Goal: Information Seeking & Learning: Learn about a topic

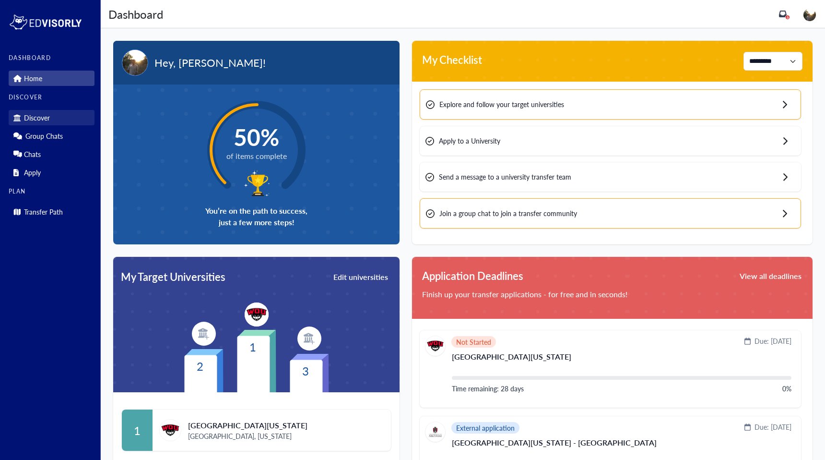
click at [65, 121] on link "Discover" at bounding box center [52, 117] width 86 height 15
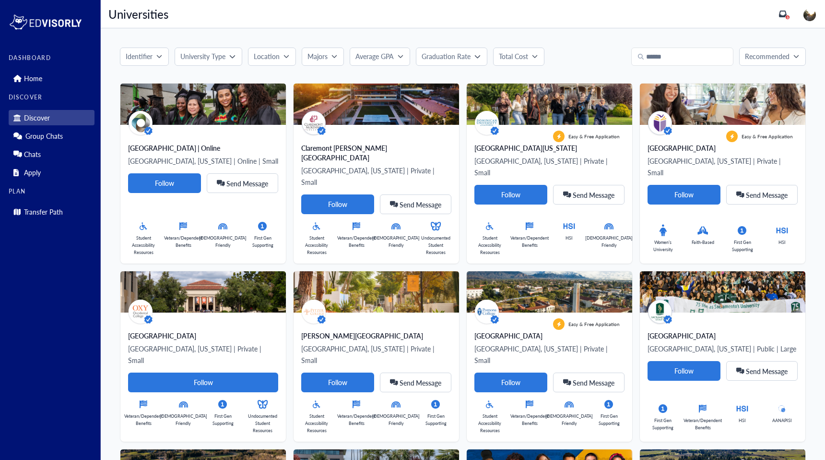
click at [161, 50] on button "Identifier" at bounding box center [144, 57] width 49 height 18
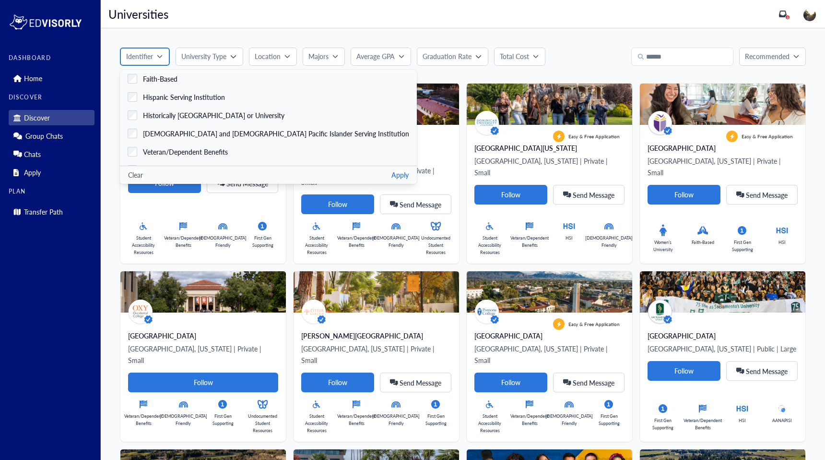
click at [161, 50] on button "Identifier" at bounding box center [145, 57] width 50 height 18
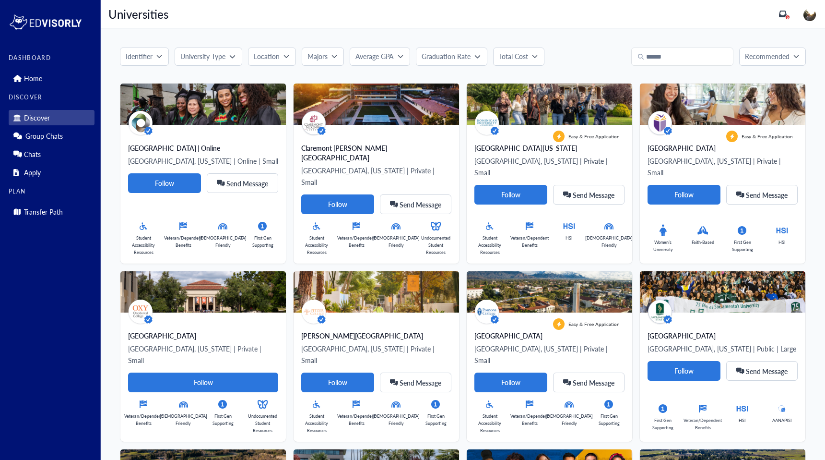
click at [193, 51] on button "University Type" at bounding box center [208, 57] width 67 height 18
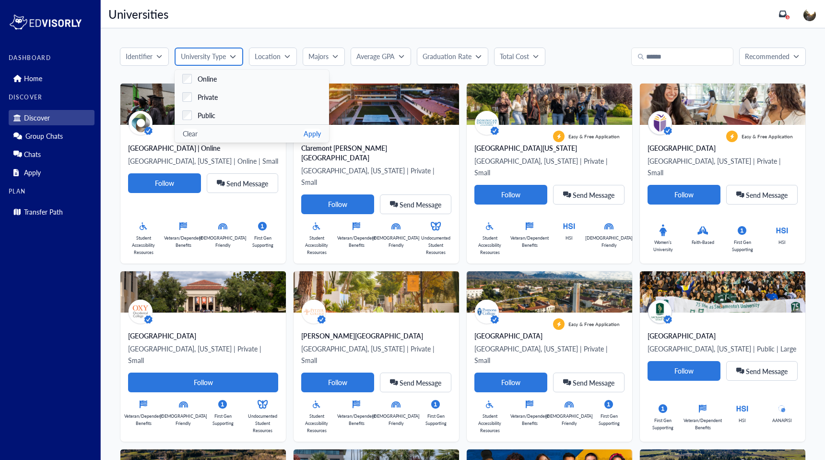
click at [193, 51] on button "University Type" at bounding box center [209, 57] width 68 height 18
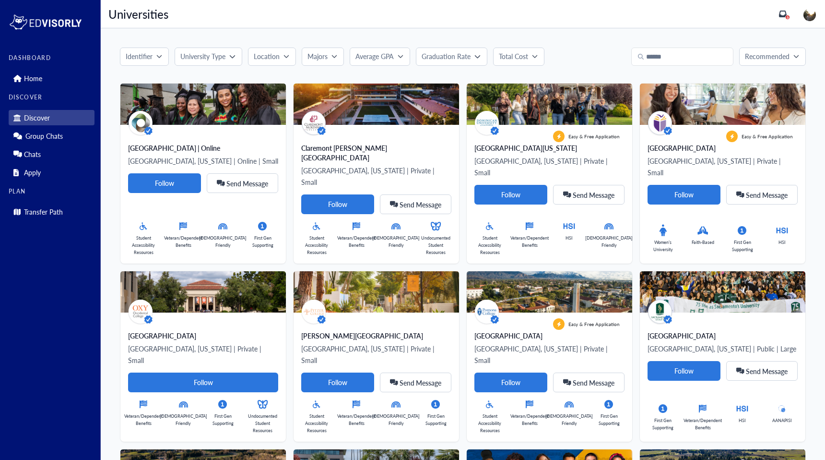
click at [193, 51] on button "University Type" at bounding box center [208, 57] width 67 height 18
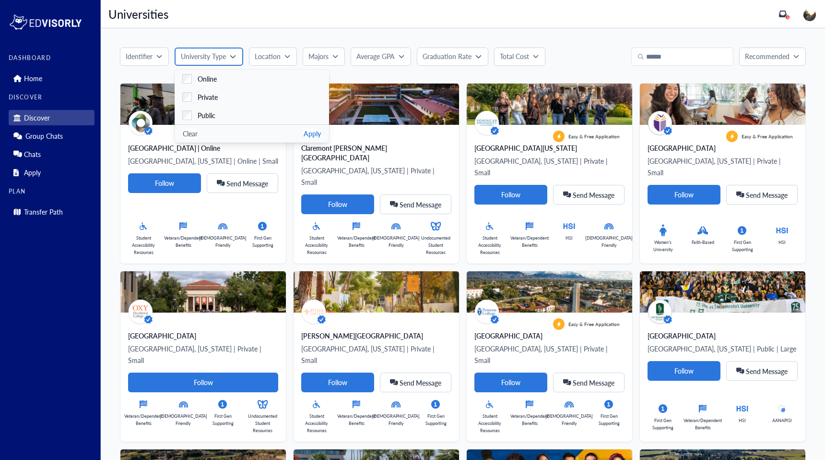
click at [193, 51] on button "University Type" at bounding box center [209, 57] width 68 height 18
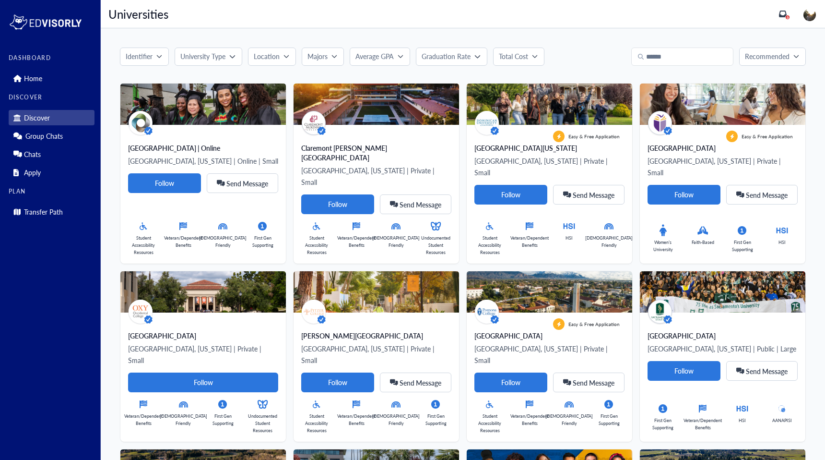
click at [254, 55] on button "Location" at bounding box center [272, 57] width 48 height 18
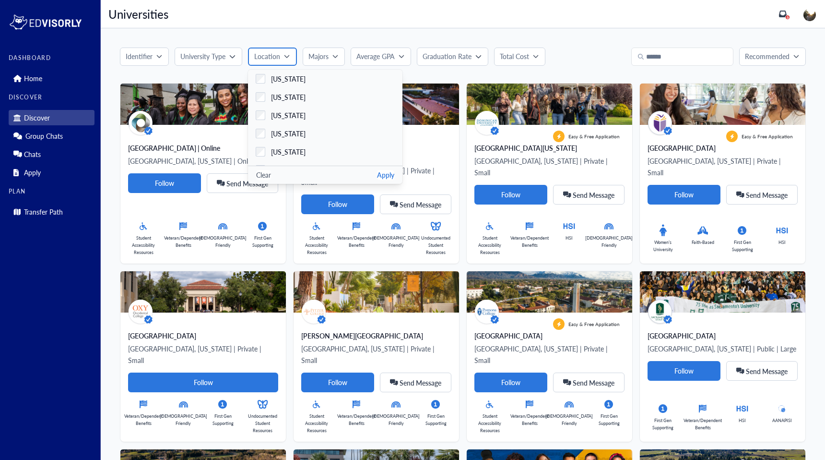
click at [254, 55] on button "Location" at bounding box center [272, 57] width 49 height 18
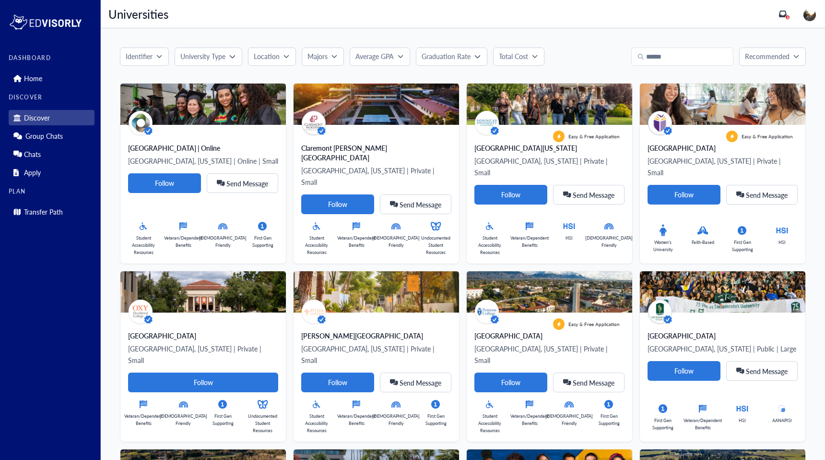
click at [315, 57] on p "Majors" at bounding box center [318, 56] width 20 height 10
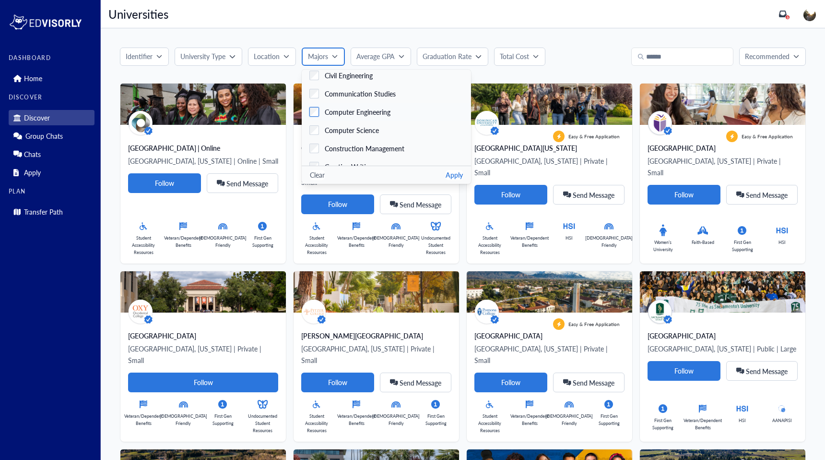
scroll to position [460, 0]
click at [353, 124] on span "Computer Science" at bounding box center [352, 129] width 54 height 10
click at [357, 111] on span "Computer Engineering" at bounding box center [358, 111] width 66 height 10
click at [446, 174] on button "Apply" at bounding box center [454, 175] width 17 height 10
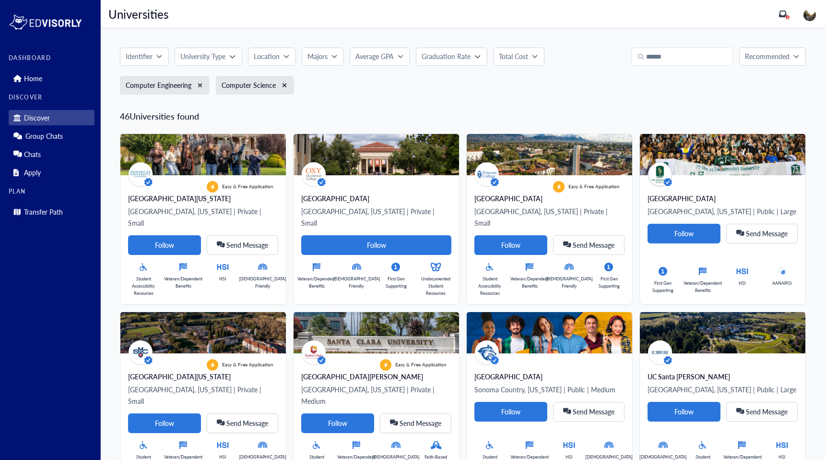
click at [515, 63] on button "Total Cost" at bounding box center [518, 57] width 51 height 18
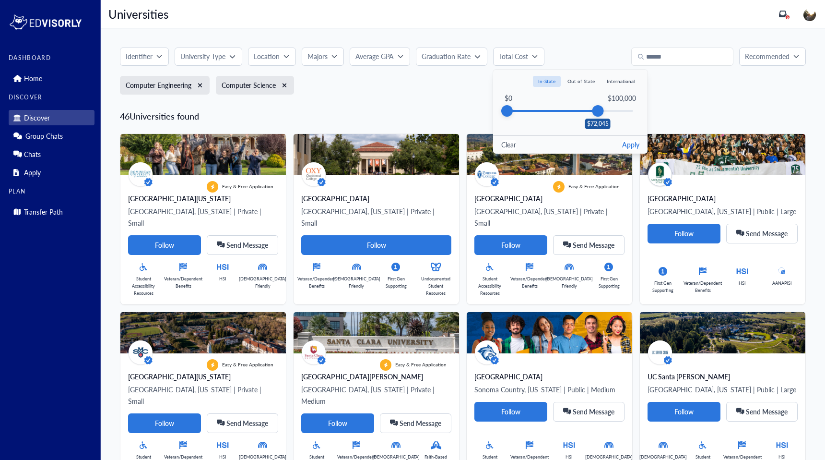
drag, startPoint x: 634, startPoint y: 112, endPoint x: 596, endPoint y: 112, distance: 38.4
click at [596, 112] on div "$72,045" at bounding box center [598, 111] width 12 height 12
click at [592, 112] on div "$66,723" at bounding box center [592, 111] width 12 height 12
click at [633, 147] on button "Apply" at bounding box center [630, 145] width 17 height 10
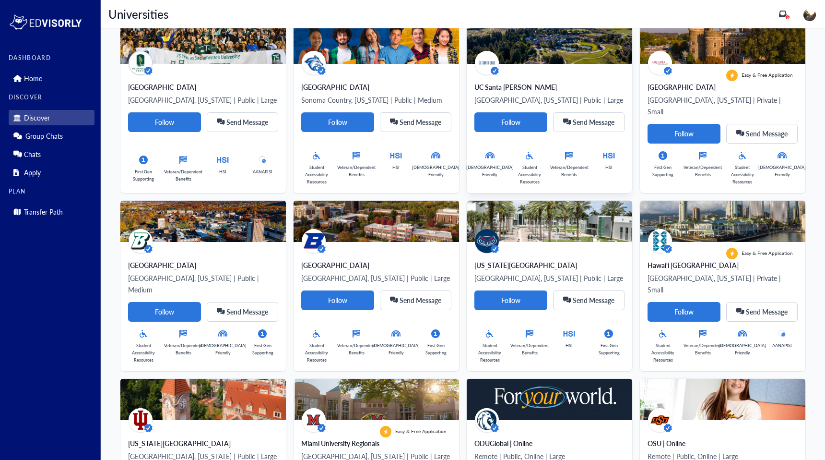
scroll to position [0, 0]
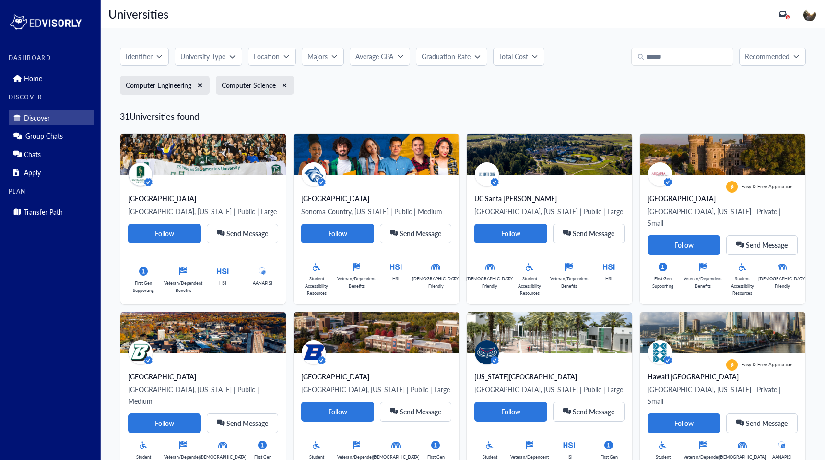
click at [284, 57] on icon "button" at bounding box center [287, 56] width 6 height 6
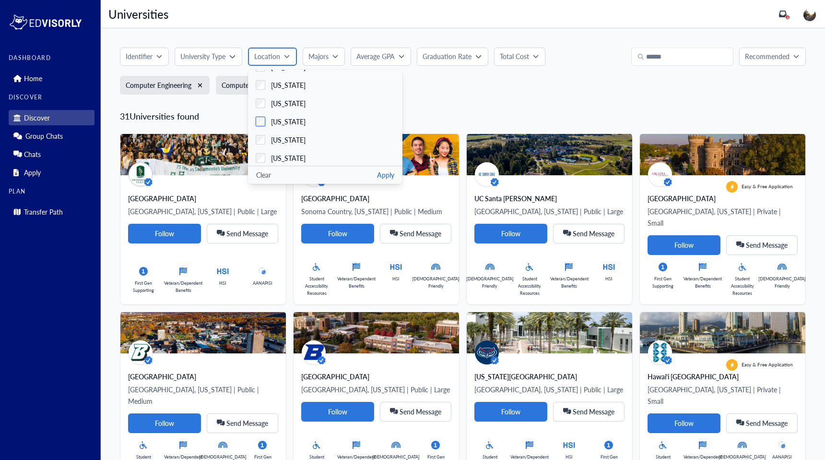
scroll to position [19, 0]
click at [289, 130] on span "[US_STATE]" at bounding box center [288, 133] width 35 height 10
click at [380, 173] on button "Apply" at bounding box center [385, 175] width 17 height 10
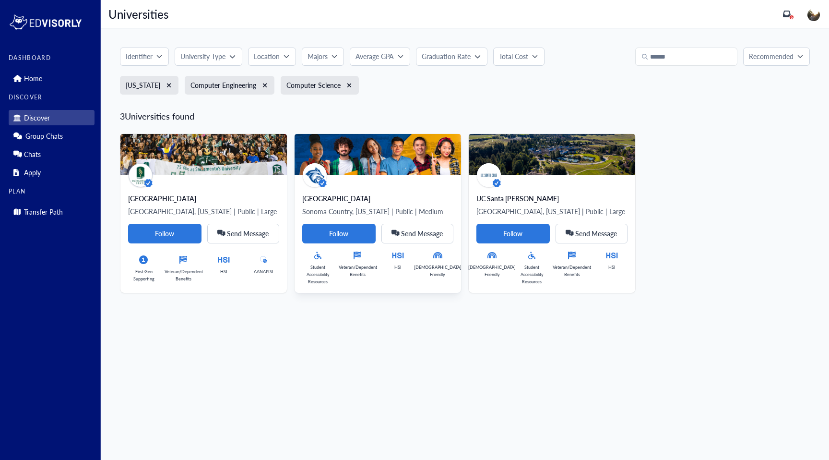
click at [412, 162] on img at bounding box center [378, 154] width 167 height 41
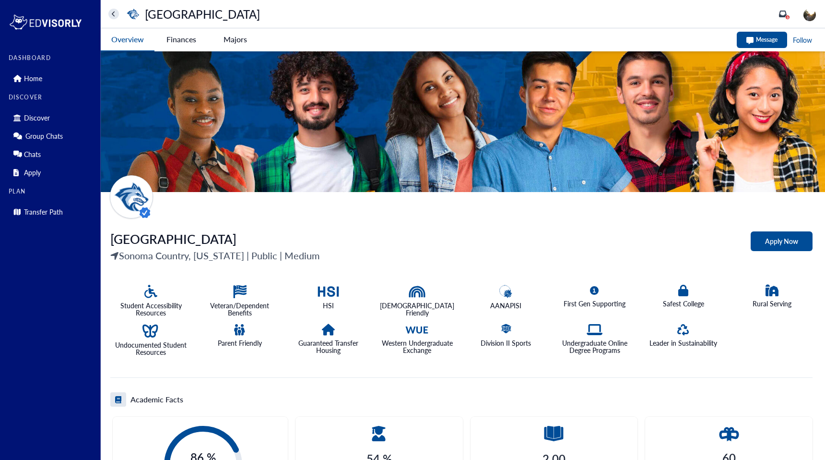
click at [114, 9] on button at bounding box center [113, 14] width 11 height 11
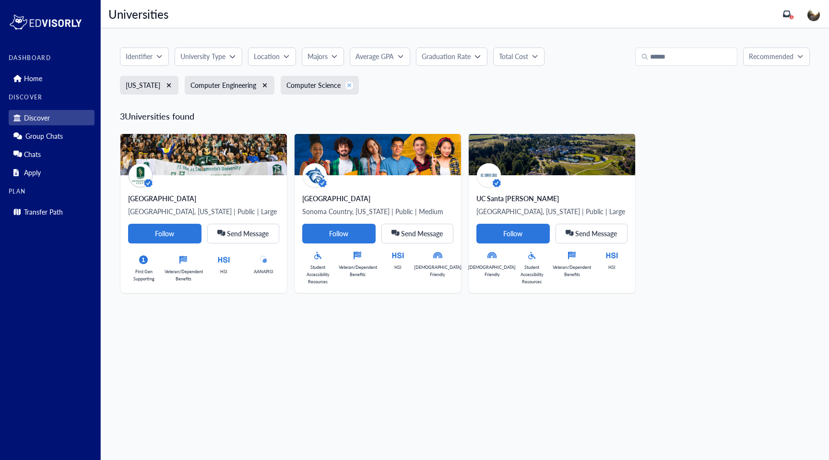
click at [347, 84] on icon "button" at bounding box center [349, 85] width 4 height 4
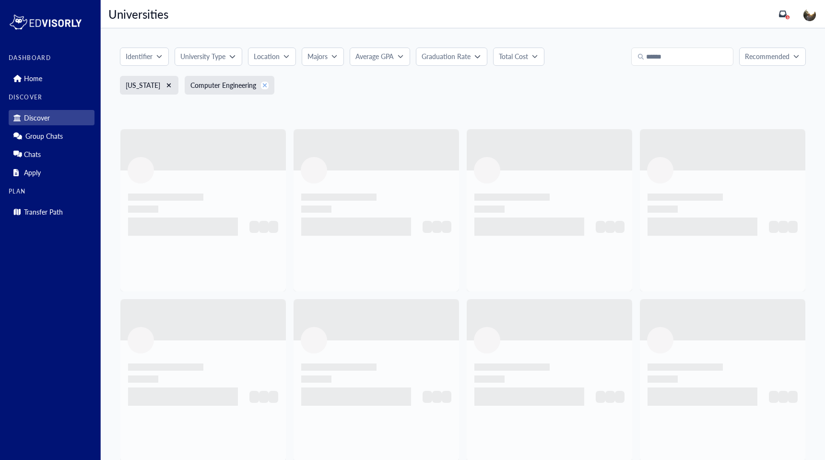
click at [263, 84] on icon "button" at bounding box center [265, 85] width 4 height 4
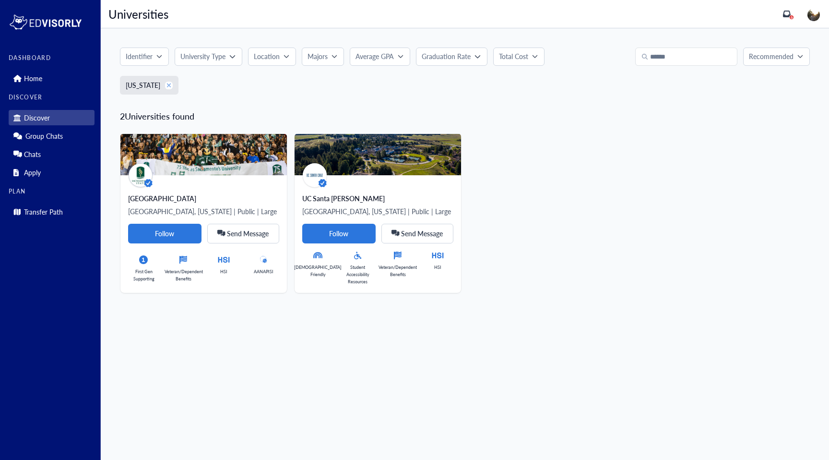
click at [167, 84] on icon "button" at bounding box center [169, 85] width 5 height 7
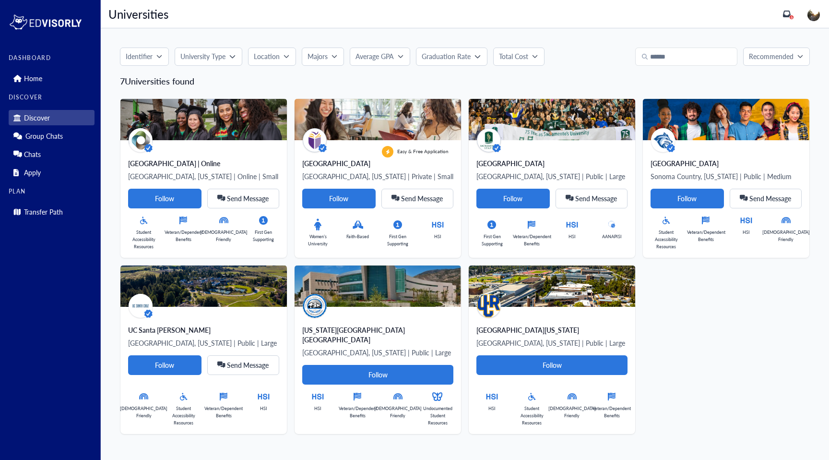
click at [258, 83] on h5 "7 Universities found" at bounding box center [465, 81] width 690 height 11
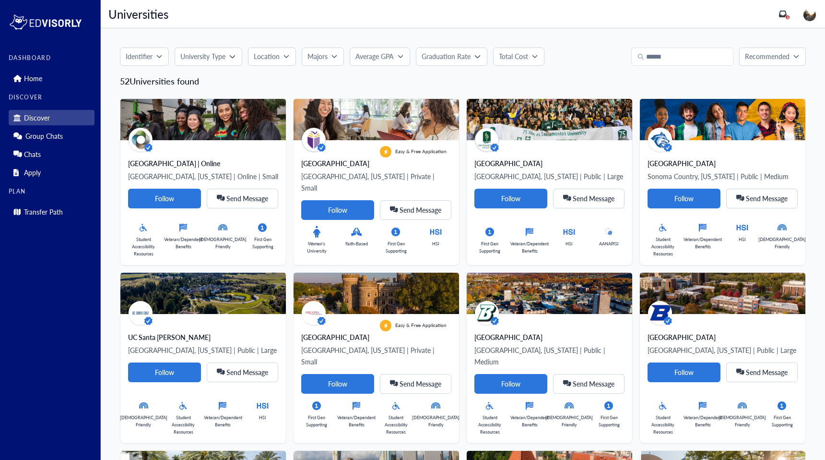
click at [64, 26] on img at bounding box center [46, 21] width 74 height 19
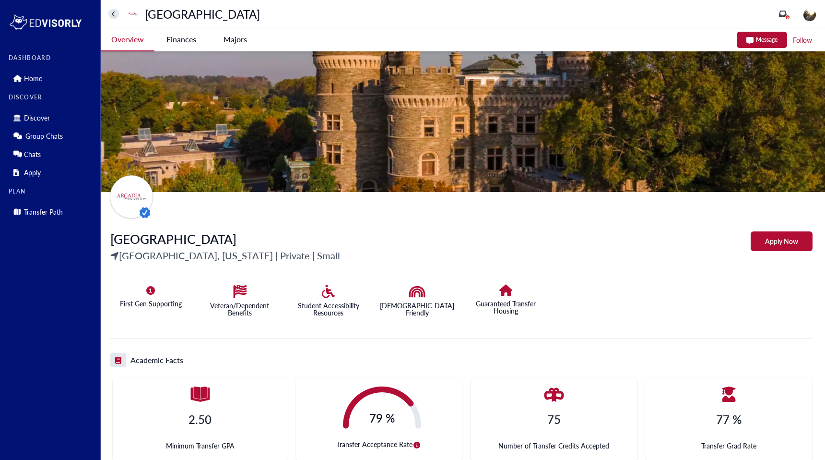
click at [178, 32] on University-tag "Finances" at bounding box center [182, 39] width 54 height 22
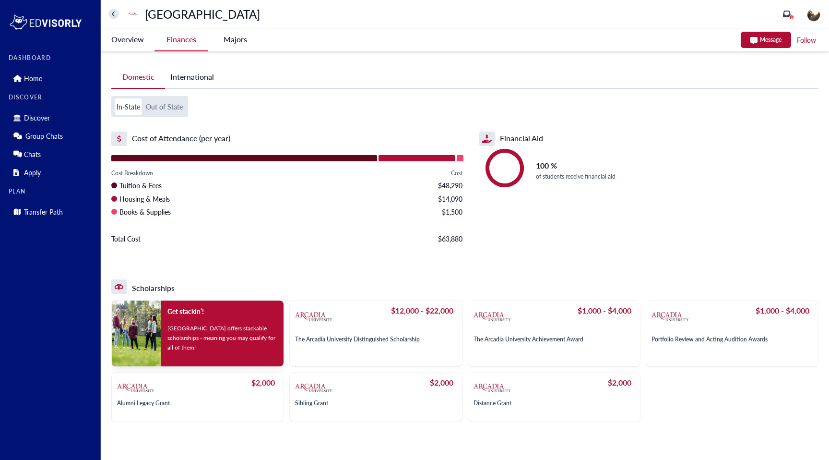
click at [203, 80] on button "International" at bounding box center [192, 77] width 54 height 22
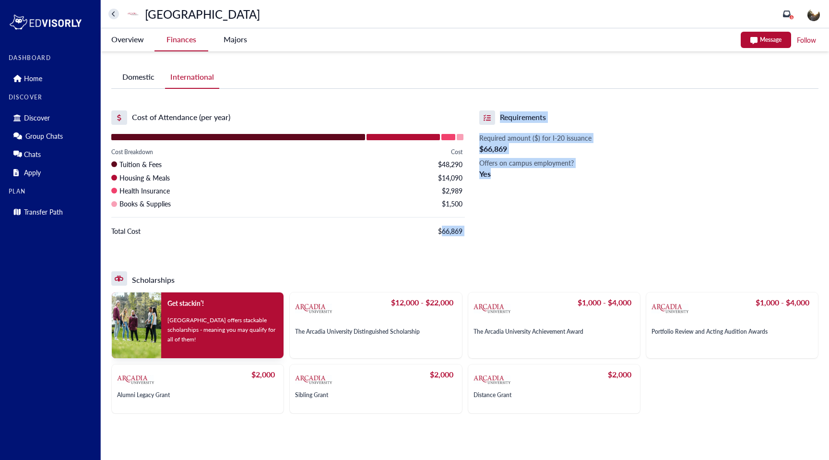
drag, startPoint x: 441, startPoint y: 230, endPoint x: 517, endPoint y: 230, distance: 76.3
click at [511, 230] on div "Cost of Attendance (per year) Cost Breakdown Cost Tuition & Fees $48,290 Housin…" at bounding box center [464, 177] width 707 height 135
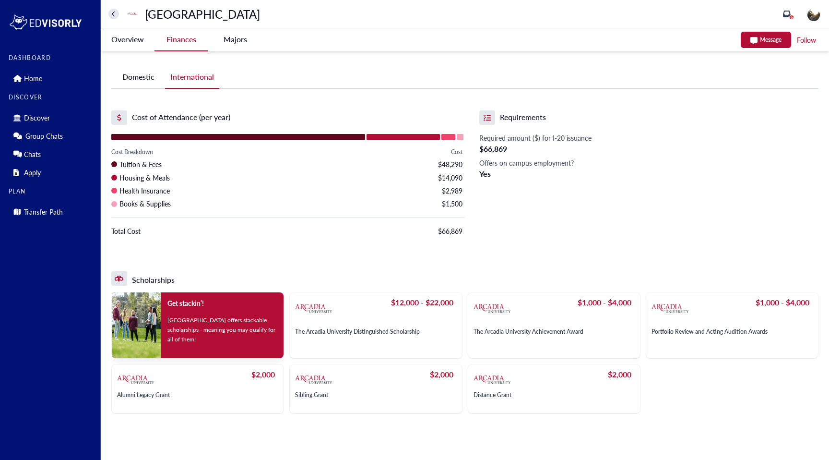
click at [511, 215] on div "Requirements Required amount ($) for I-20 issuance $66,869 Offers on campus emp…" at bounding box center [642, 177] width 354 height 135
click at [446, 231] on span "$66,869" at bounding box center [450, 231] width 24 height 11
click at [496, 228] on div "Requirements Required amount ($) for I-20 issuance $66,869 Offers on campus emp…" at bounding box center [642, 177] width 354 height 135
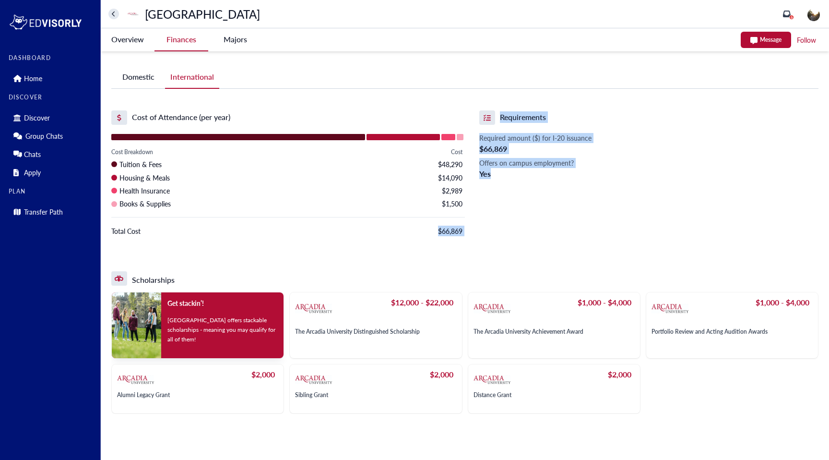
drag, startPoint x: 434, startPoint y: 229, endPoint x: 470, endPoint y: 229, distance: 35.5
click at [470, 229] on div "Cost of Attendance (per year) Cost Breakdown Cost Tuition & Fees $48,290 Housin…" at bounding box center [464, 177] width 707 height 135
click at [446, 233] on span "$66,869" at bounding box center [450, 231] width 24 height 11
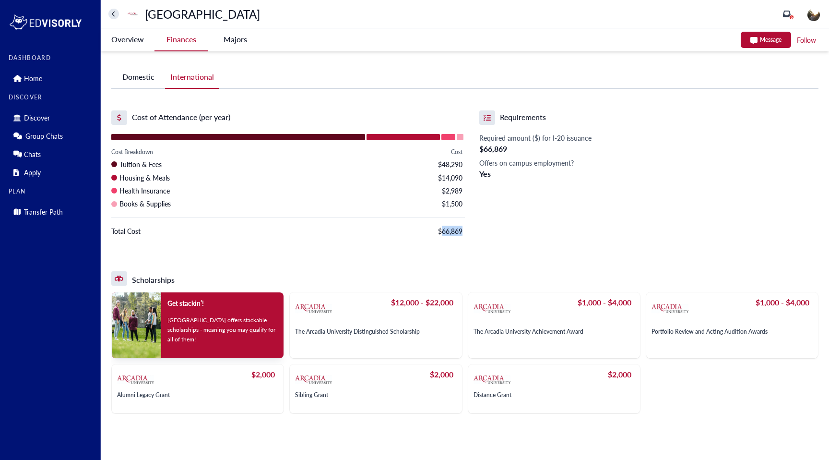
click at [446, 233] on span "$66,869" at bounding box center [450, 231] width 24 height 11
click at [135, 44] on University-tag "Overview" at bounding box center [128, 39] width 54 height 22
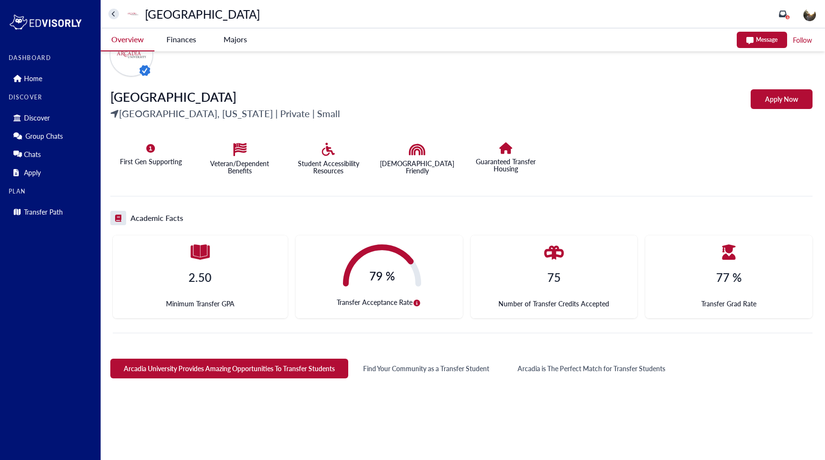
scroll to position [144, 0]
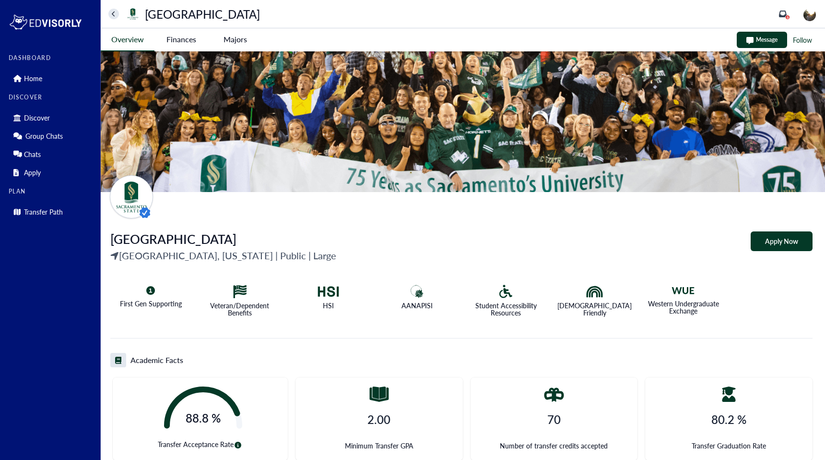
click at [181, 35] on State-tag "Finances" at bounding box center [182, 39] width 54 height 22
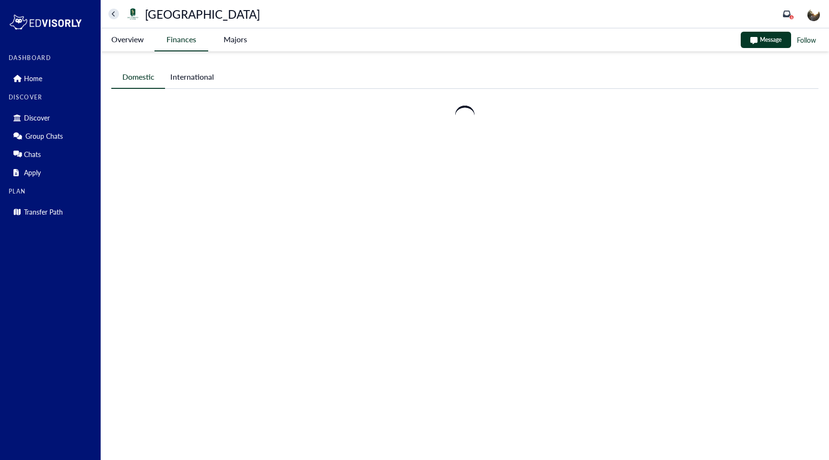
click at [210, 84] on button "International" at bounding box center [192, 77] width 54 height 22
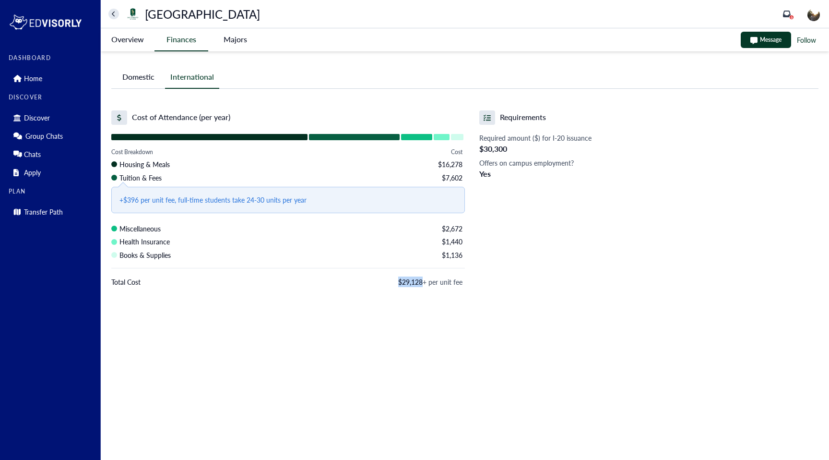
drag, startPoint x: 393, startPoint y: 283, endPoint x: 427, endPoint y: 283, distance: 33.6
click at [425, 283] on div "Total Cost $29,128 + per unit fee" at bounding box center [288, 281] width 354 height 11
click at [404, 317] on div "Cost of Attendance (per year) Cost Breakdown Cost Housing & Meals $16,278 Tuiti…" at bounding box center [464, 209] width 707 height 227
click at [134, 47] on State-tag "Overview" at bounding box center [128, 39] width 54 height 22
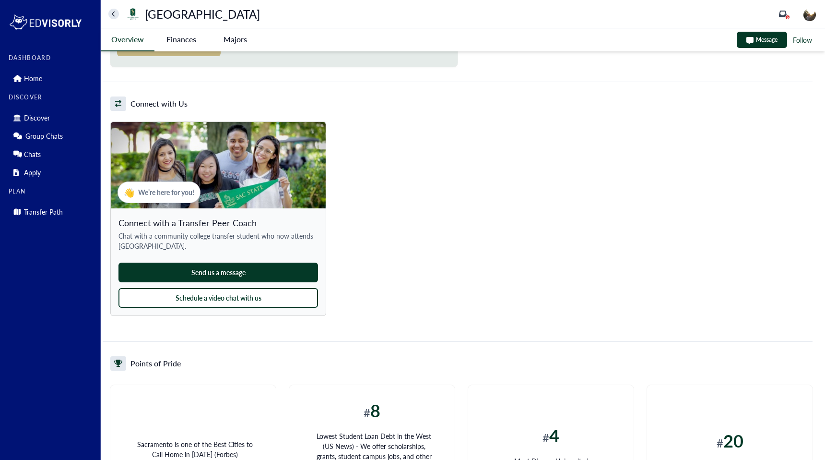
scroll to position [1326, 0]
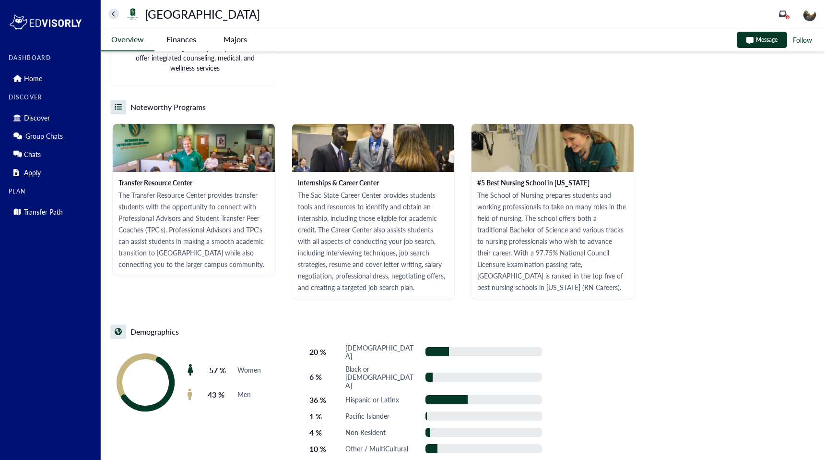
click at [238, 366] on span "Women" at bounding box center [250, 370] width 24 height 8
click at [349, 395] on p "Hispanic or Latinx" at bounding box center [381, 399] width 71 height 8
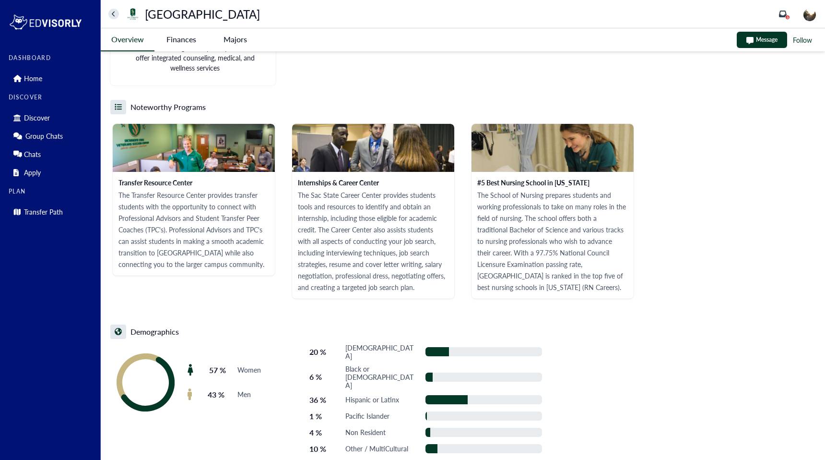
click at [374, 444] on p "Other / MultiCultural" at bounding box center [381, 448] width 71 height 8
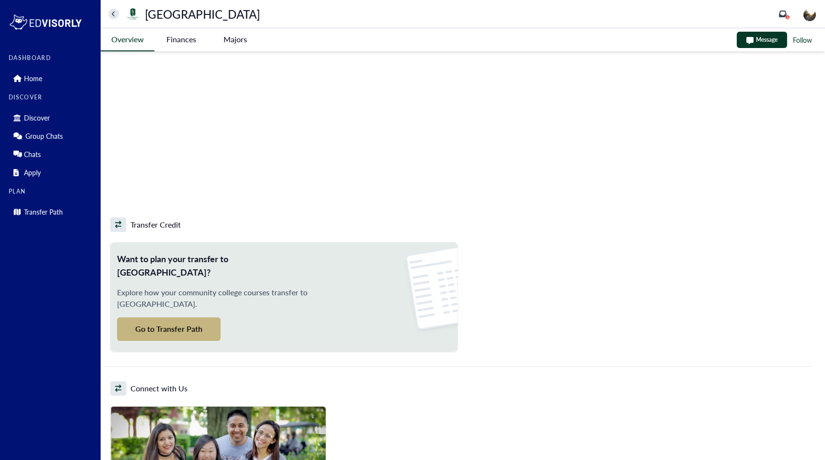
scroll to position [515, 0]
